Goal: Navigation & Orientation: Understand site structure

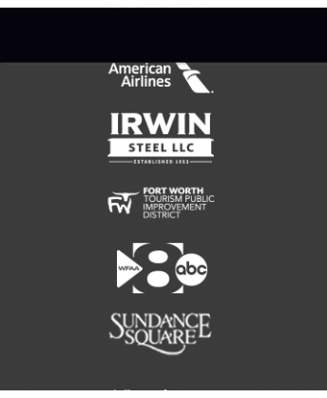
scroll to position [12871, 0]
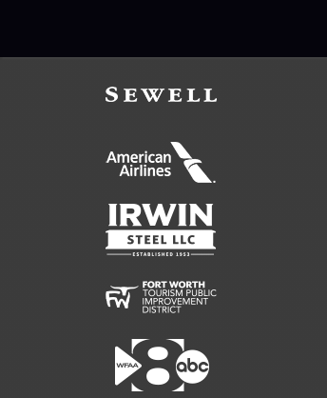
click at [163, 28] on icon at bounding box center [164, 29] width 186 height 22
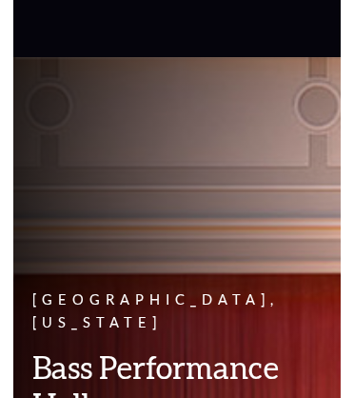
scroll to position [12678, 0]
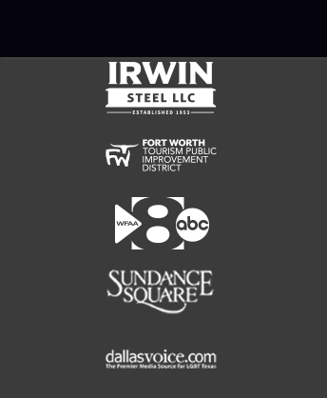
click at [161, 332] on img at bounding box center [161, 358] width 111 height 52
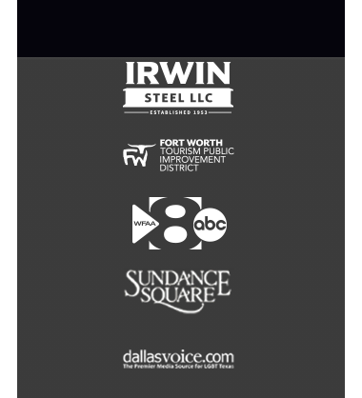
scroll to position [4231, 0]
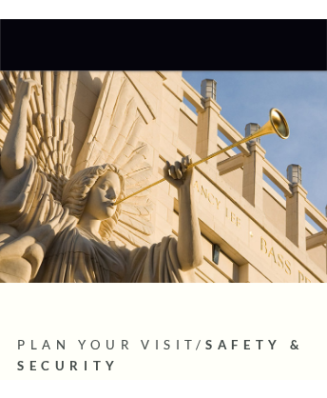
scroll to position [4862, 0]
